Goal: Transaction & Acquisition: Book appointment/travel/reservation

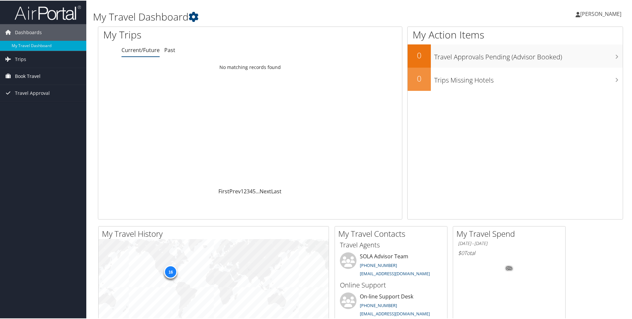
click at [26, 78] on span "Book Travel" at bounding box center [28, 75] width 26 height 17
click at [36, 100] on link "Book/Manage Online Trips" at bounding box center [43, 99] width 86 height 10
click at [45, 101] on link "Book/Manage Online Trips" at bounding box center [43, 99] width 86 height 10
